Goal: Task Accomplishment & Management: Use online tool/utility

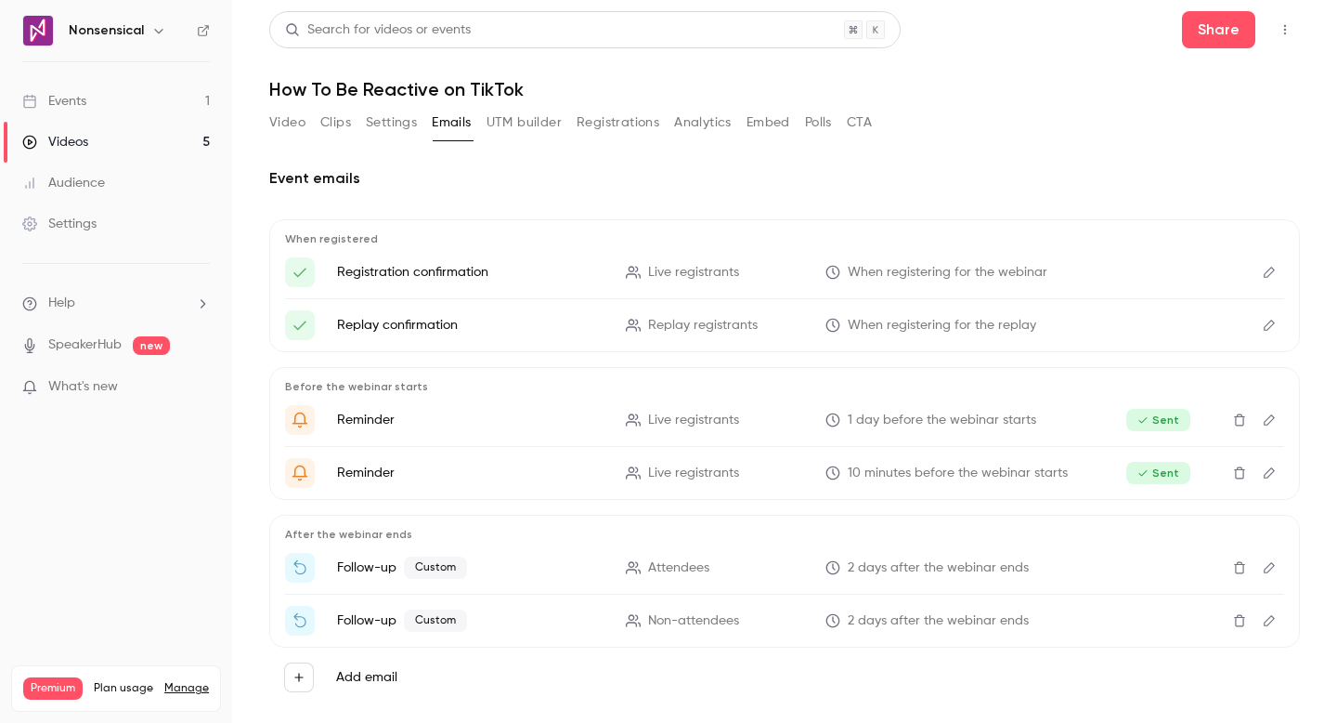
click at [143, 107] on link "Events 1" at bounding box center [116, 101] width 232 height 41
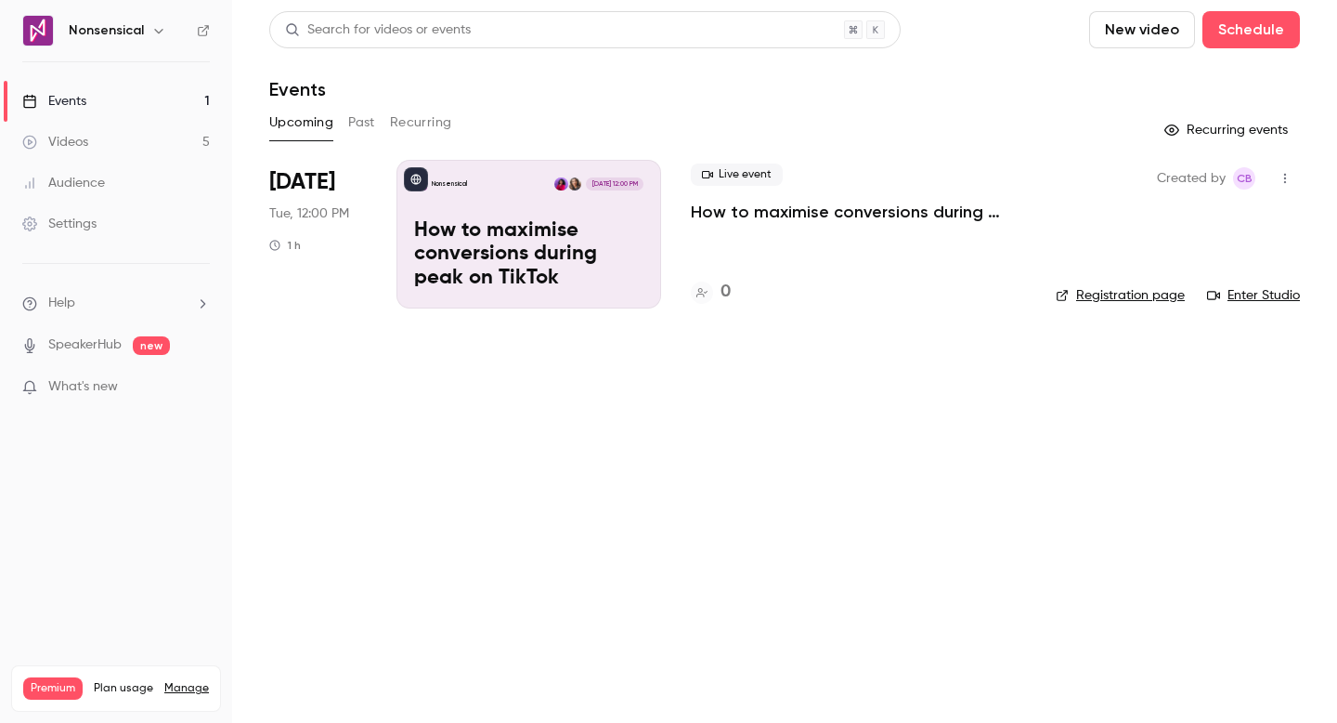
click at [612, 255] on p "How to maximise conversions during peak on TikTok" at bounding box center [528, 255] width 229 height 72
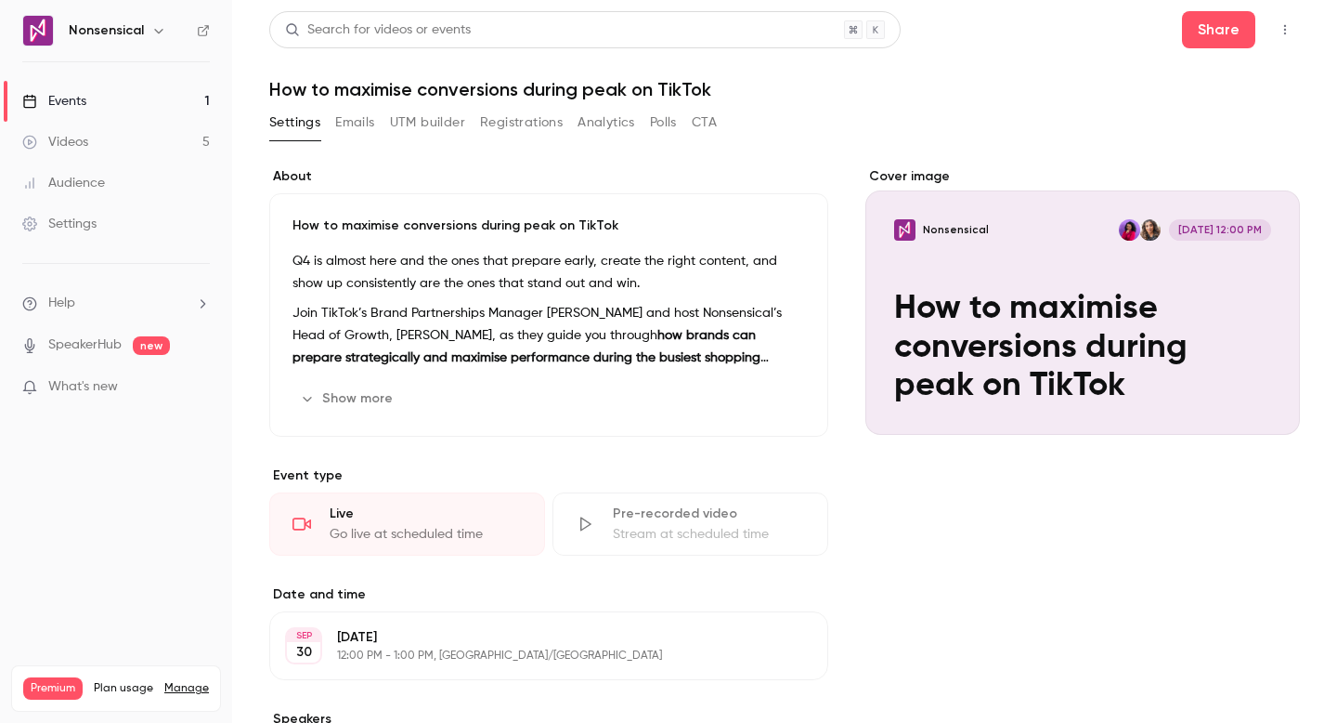
click at [441, 124] on button "UTM builder" at bounding box center [427, 123] width 75 height 30
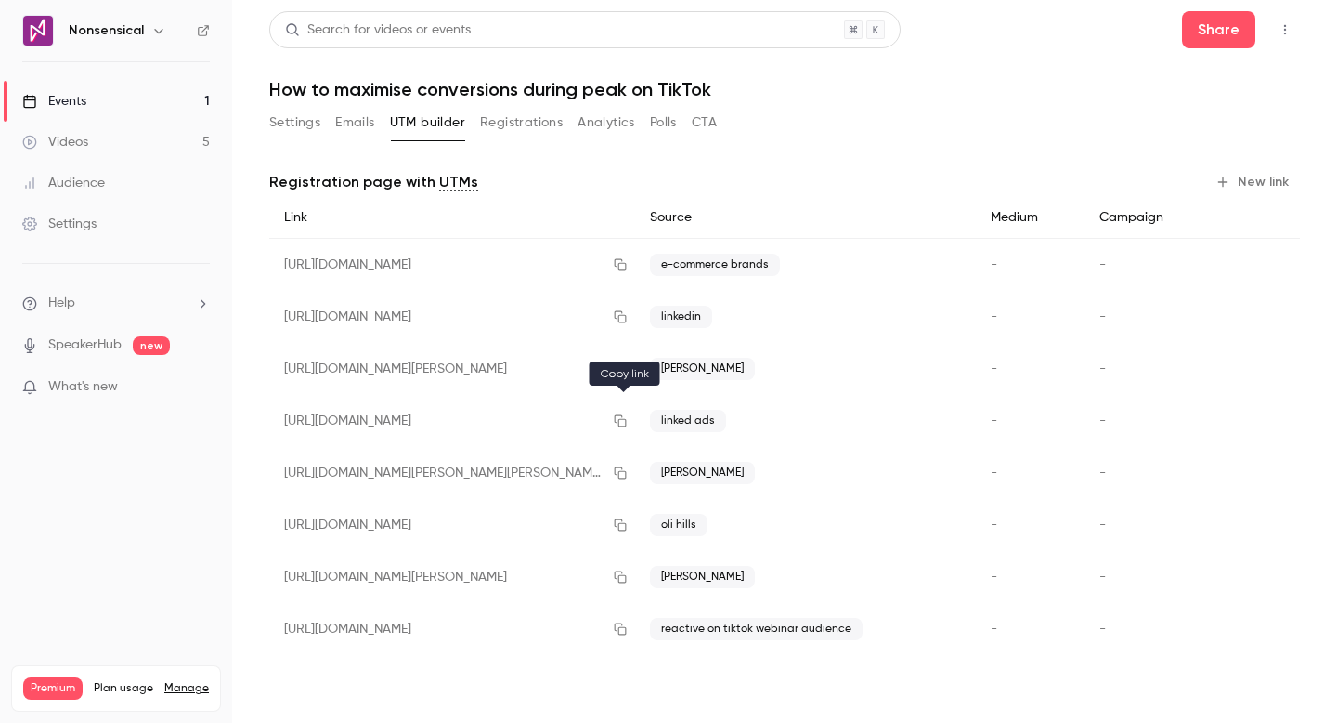
click at [626, 421] on icon "button" at bounding box center [620, 420] width 15 height 13
click at [626, 422] on icon "button" at bounding box center [620, 421] width 12 height 12
